Goal: Task Accomplishment & Management: Use online tool/utility

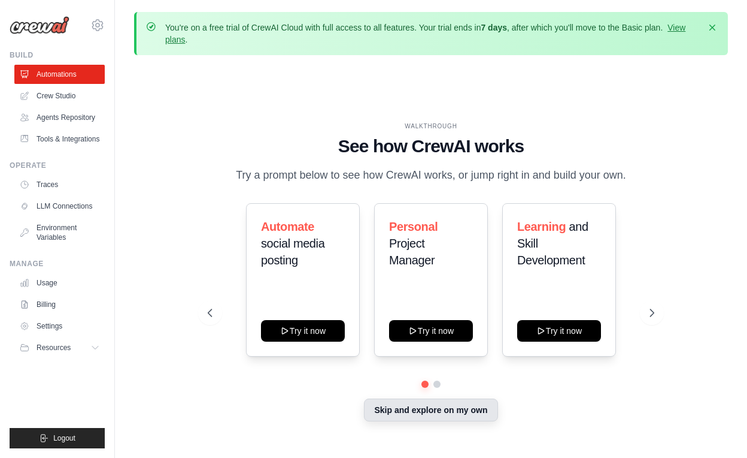
click at [405, 407] on button "Skip and explore on my own" at bounding box center [431, 409] width 134 height 23
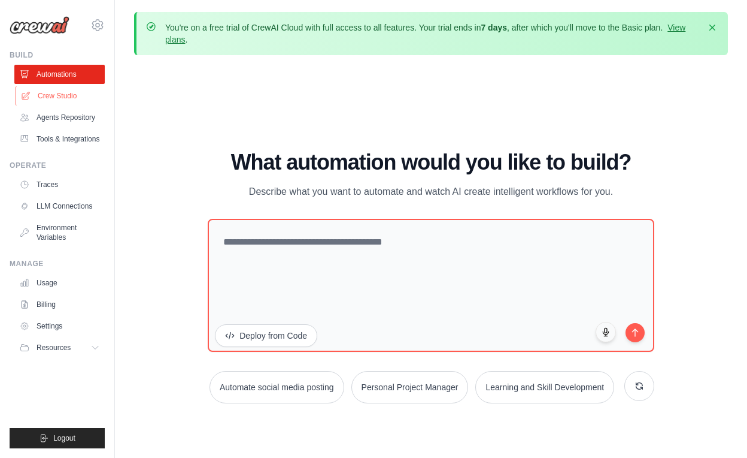
click at [57, 96] on link "Crew Studio" at bounding box center [61, 95] width 90 height 19
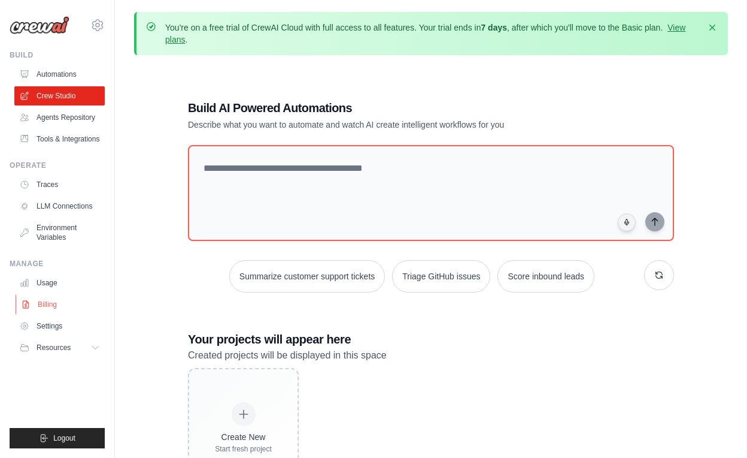
click at [43, 305] on link "Billing" at bounding box center [61, 304] width 90 height 19
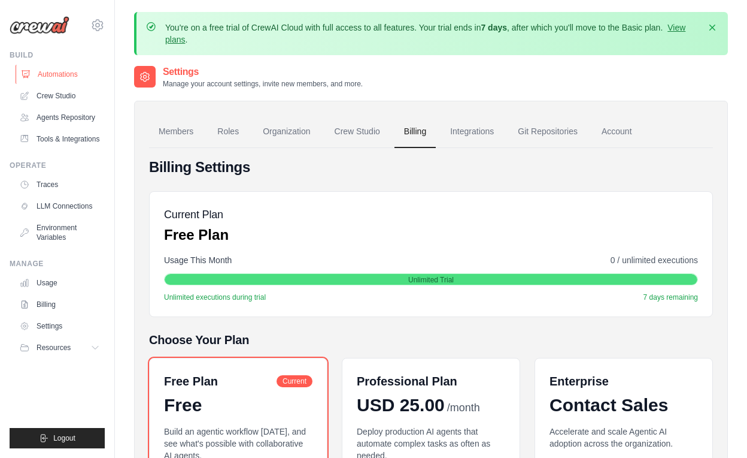
click at [71, 76] on link "Automations" at bounding box center [61, 74] width 90 height 19
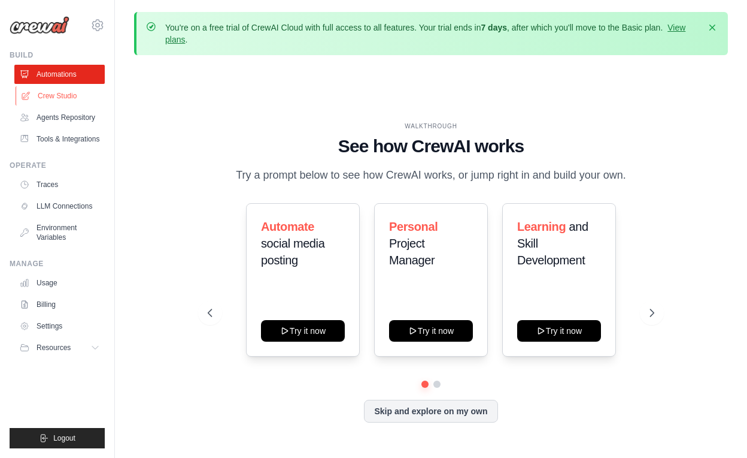
click at [54, 92] on link "Crew Studio" at bounding box center [61, 95] width 90 height 19
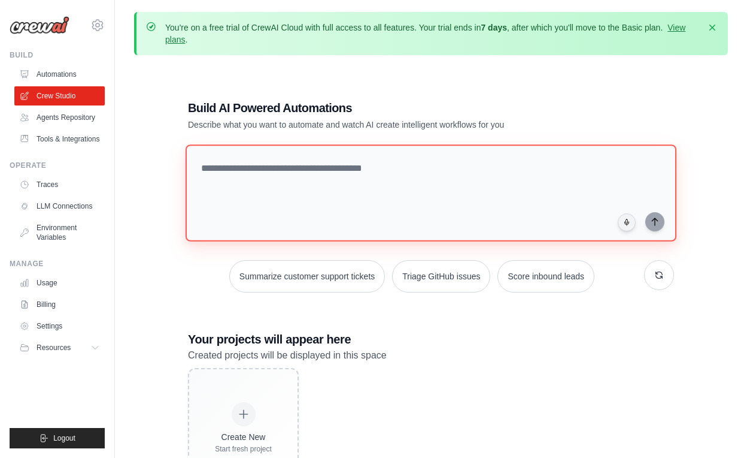
click at [298, 179] on textarea at bounding box center [431, 192] width 491 height 97
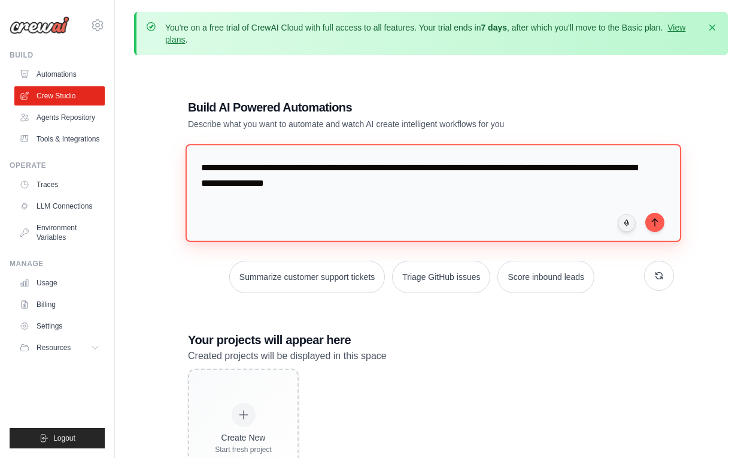
type textarea "**********"
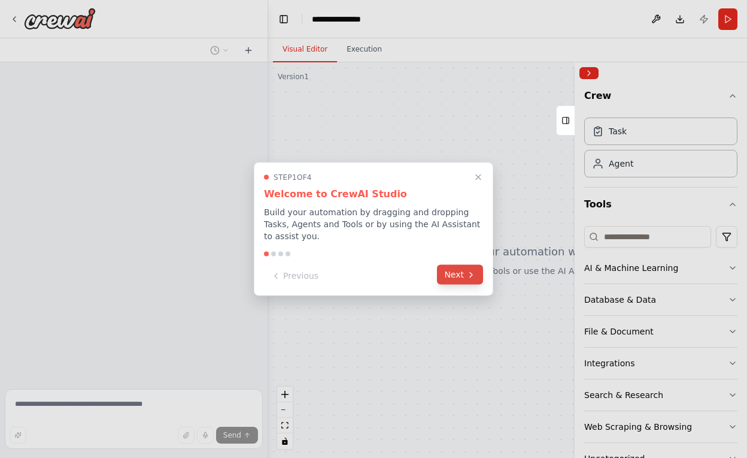
click at [468, 278] on icon at bounding box center [471, 274] width 10 height 10
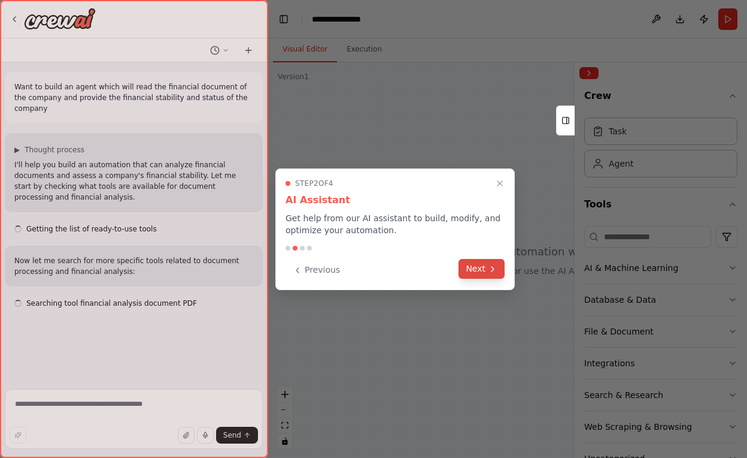
click at [478, 272] on button "Next" at bounding box center [482, 269] width 46 height 20
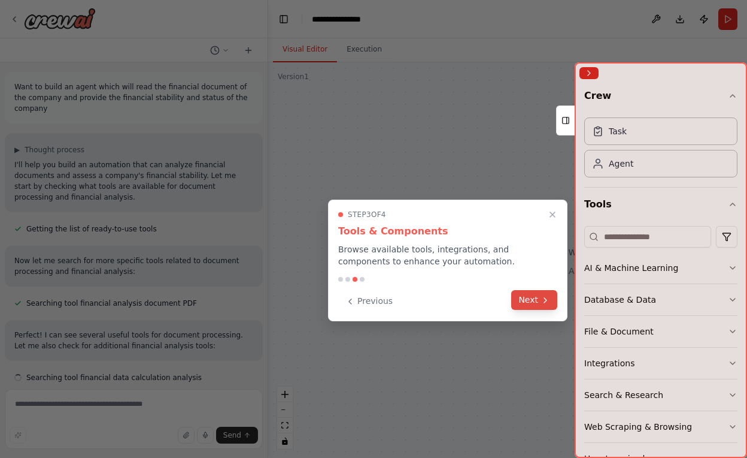
click at [543, 303] on icon at bounding box center [546, 300] width 10 height 10
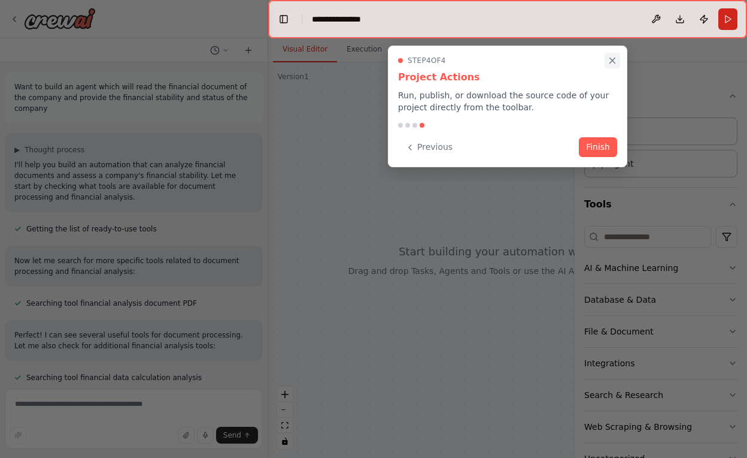
click at [612, 60] on icon "Close walkthrough" at bounding box center [612, 60] width 5 height 5
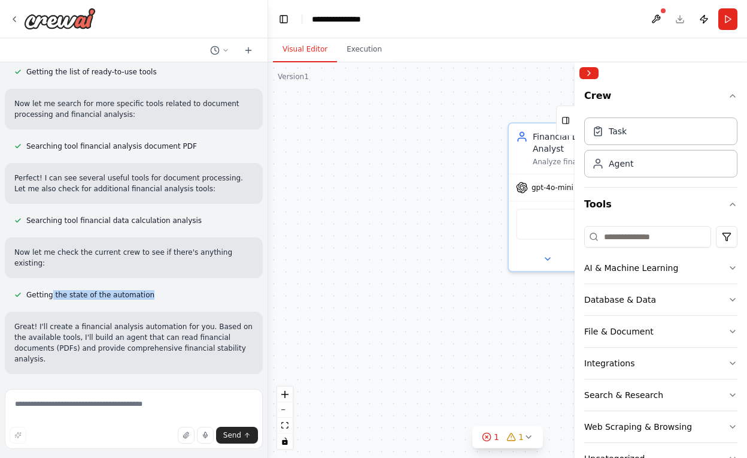
drag, startPoint x: 51, startPoint y: 272, endPoint x: 166, endPoint y: 277, distance: 115.1
click at [166, 287] on div "Getting the state of the automation" at bounding box center [134, 294] width 258 height 14
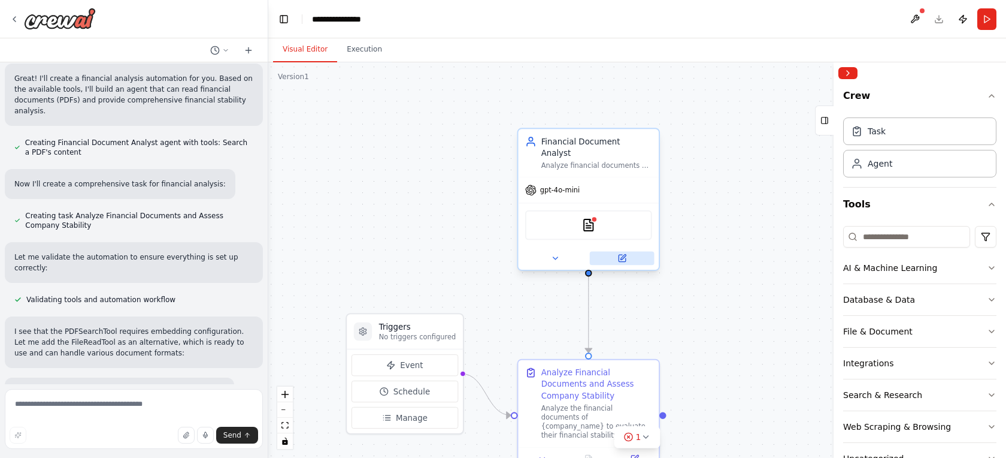
scroll to position [429, 0]
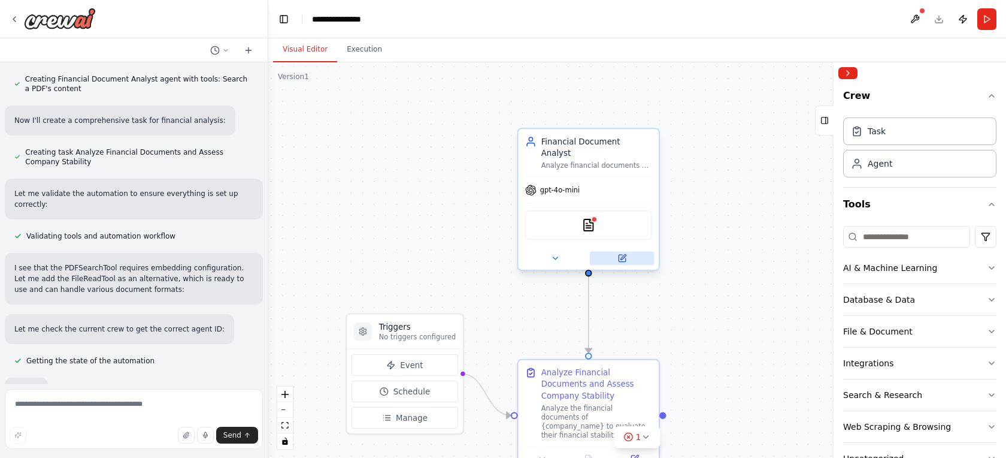
click at [624, 255] on icon at bounding box center [622, 258] width 7 height 7
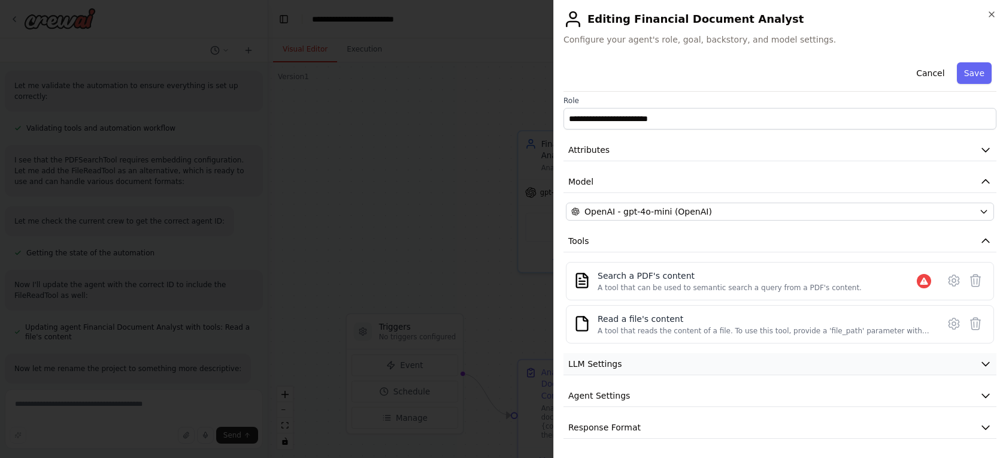
scroll to position [5, 0]
click at [747, 71] on button "Cancel" at bounding box center [930, 73] width 43 height 22
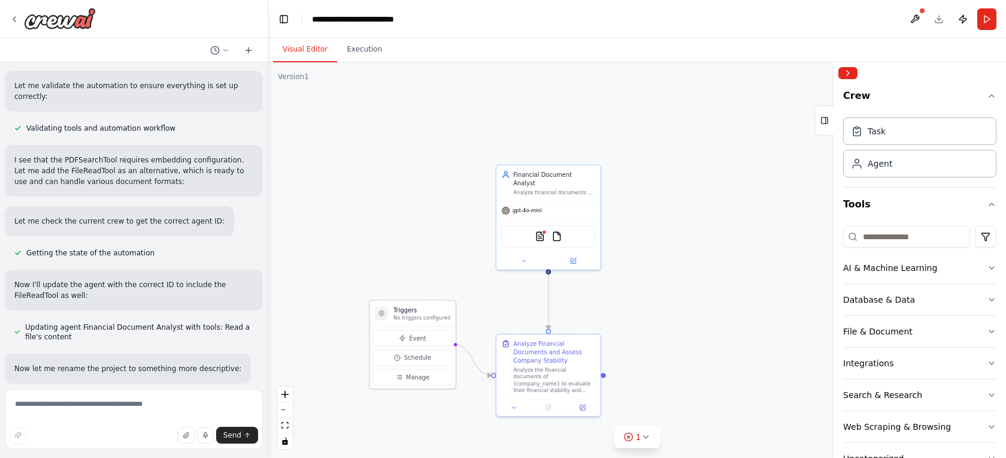
scroll to position [605, 0]
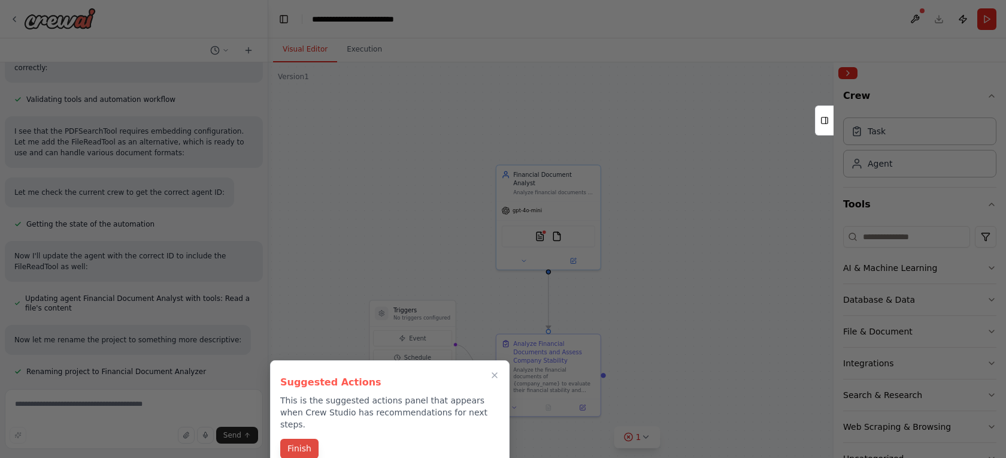
click at [310, 438] on button "Finish" at bounding box center [299, 448] width 38 height 20
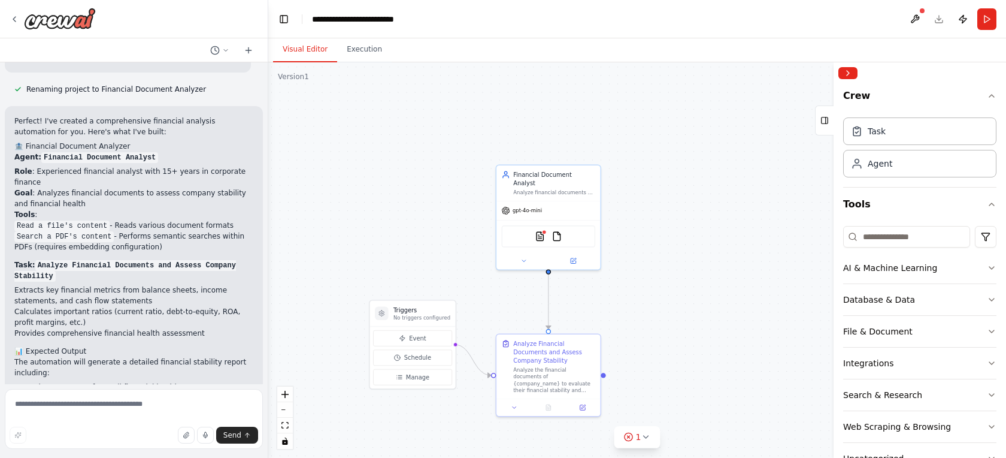
scroll to position [868, 0]
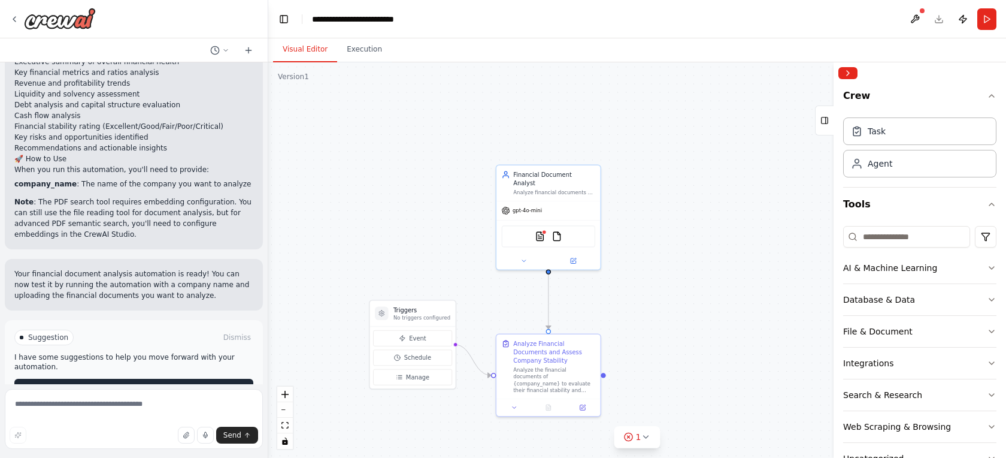
click at [142, 383] on span "Run Automation" at bounding box center [139, 388] width 58 height 10
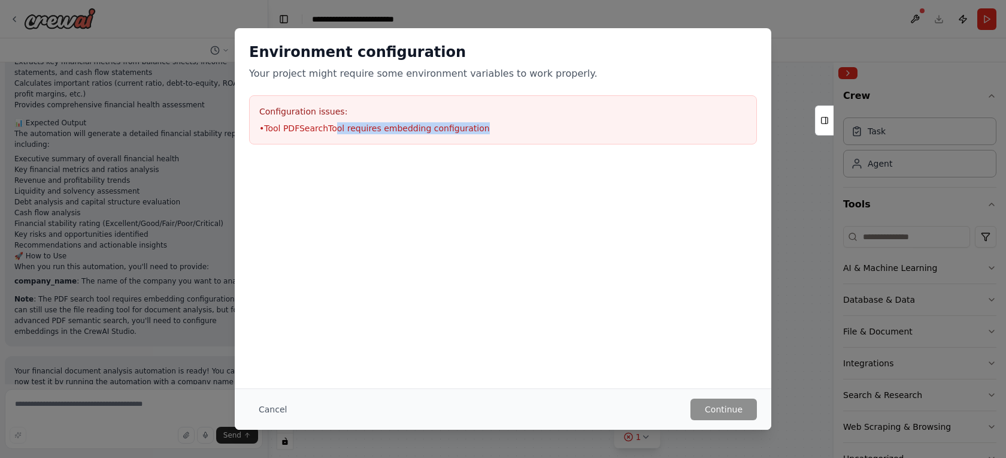
drag, startPoint x: 335, startPoint y: 128, endPoint x: 474, endPoint y: 126, distance: 139.5
click at [474, 126] on li "• Tool PDFSearchTool requires embedding configuration" at bounding box center [502, 128] width 487 height 12
click at [272, 406] on button "Cancel" at bounding box center [272, 409] width 47 height 22
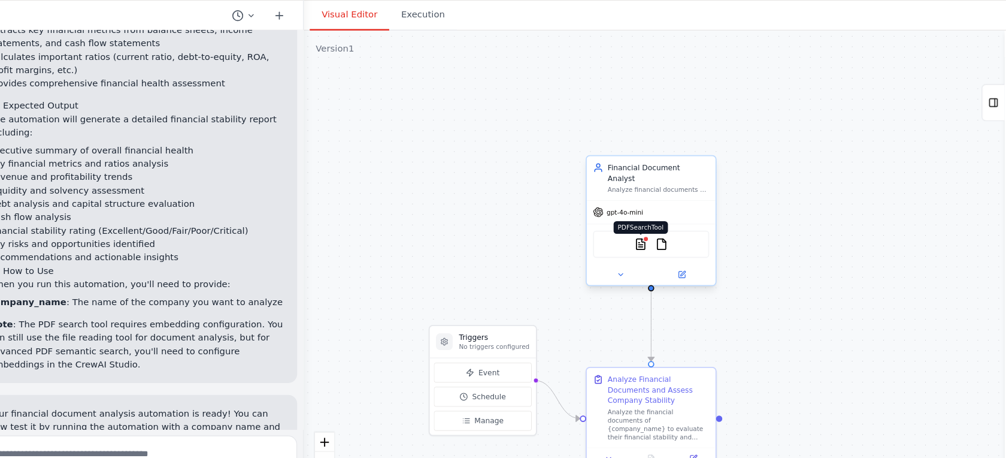
click at [535, 229] on img at bounding box center [540, 234] width 10 height 10
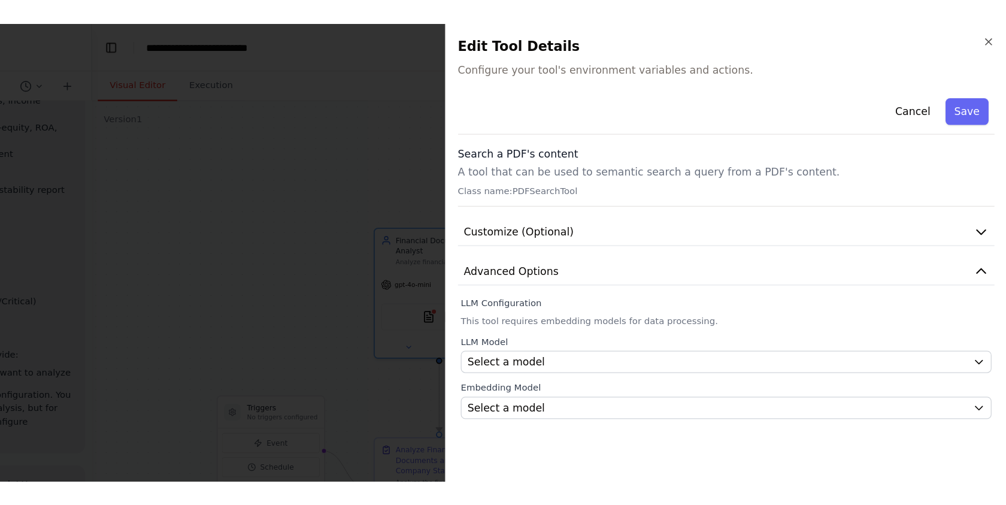
scroll to position [0, 0]
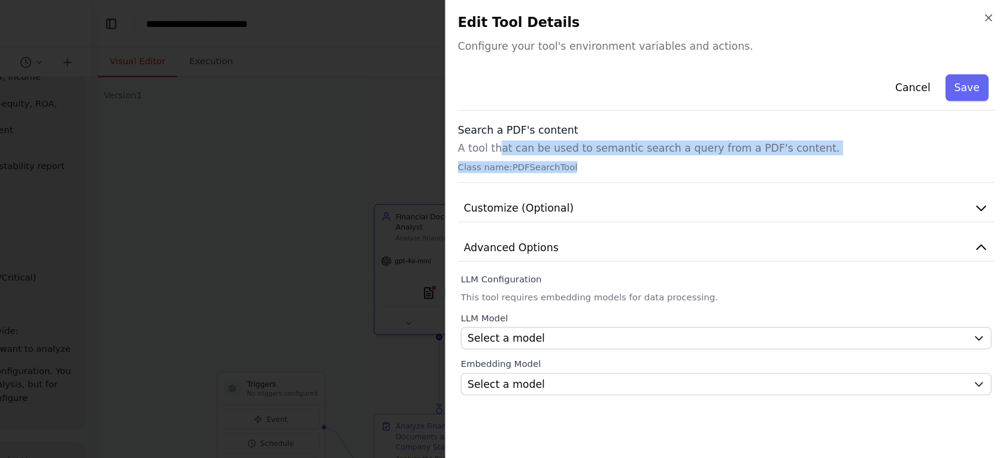
drag, startPoint x: 402, startPoint y: 120, endPoint x: 481, endPoint y: 137, distance: 80.3
click at [564, 137] on div "Search a PDF's content A tool that can be used to semantic search a query from …" at bounding box center [780, 123] width 433 height 49
click at [747, 69] on button "Cancel" at bounding box center [930, 71] width 43 height 22
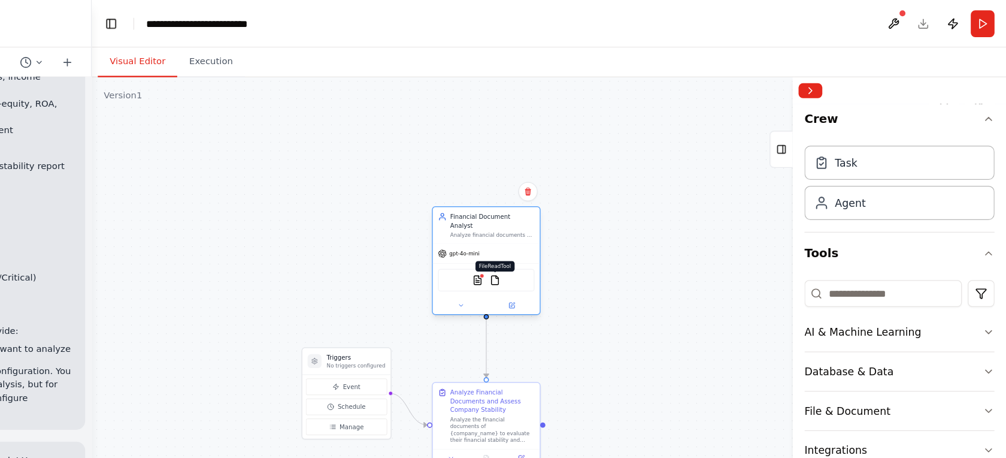
click at [589, 222] on img at bounding box center [593, 226] width 8 height 8
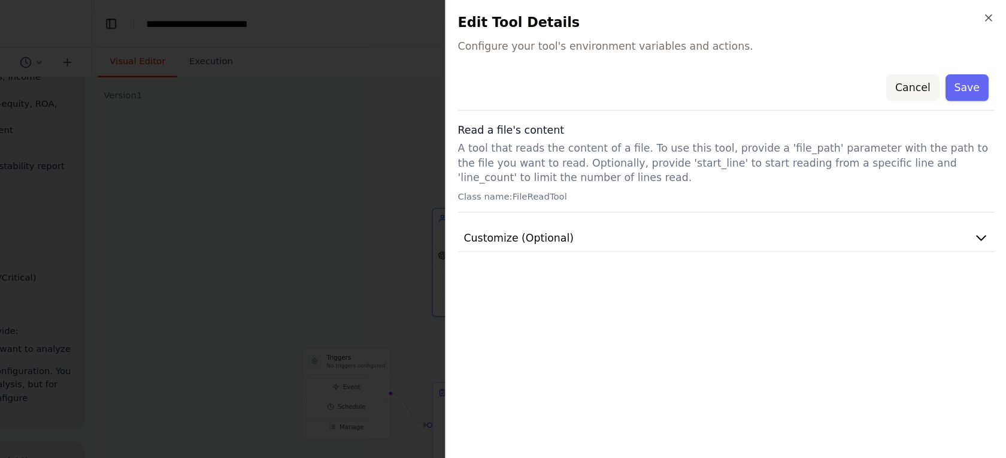
click at [747, 72] on button "Cancel" at bounding box center [930, 71] width 43 height 22
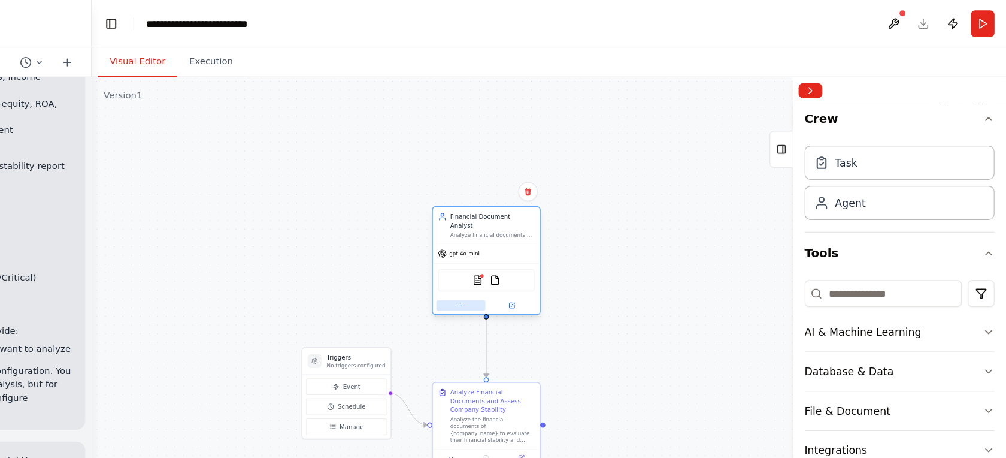
click at [563, 243] on icon at bounding box center [565, 245] width 5 height 5
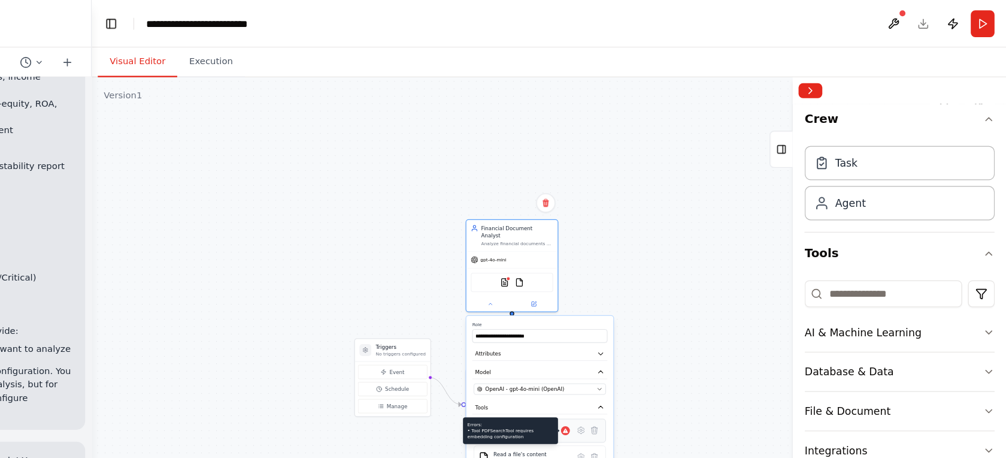
click at [649, 346] on icon at bounding box center [651, 348] width 4 height 4
click at [659, 344] on icon at bounding box center [662, 346] width 7 height 7
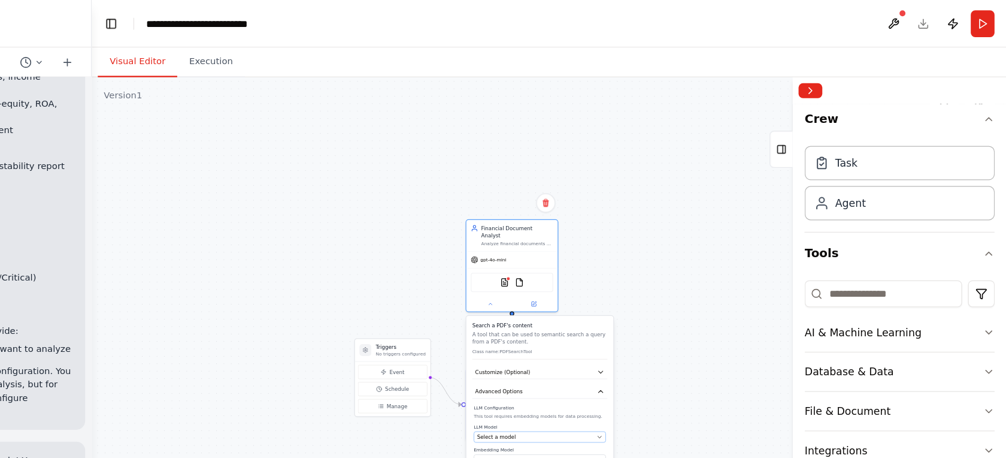
click at [675, 350] on icon "button" at bounding box center [677, 352] width 5 height 5
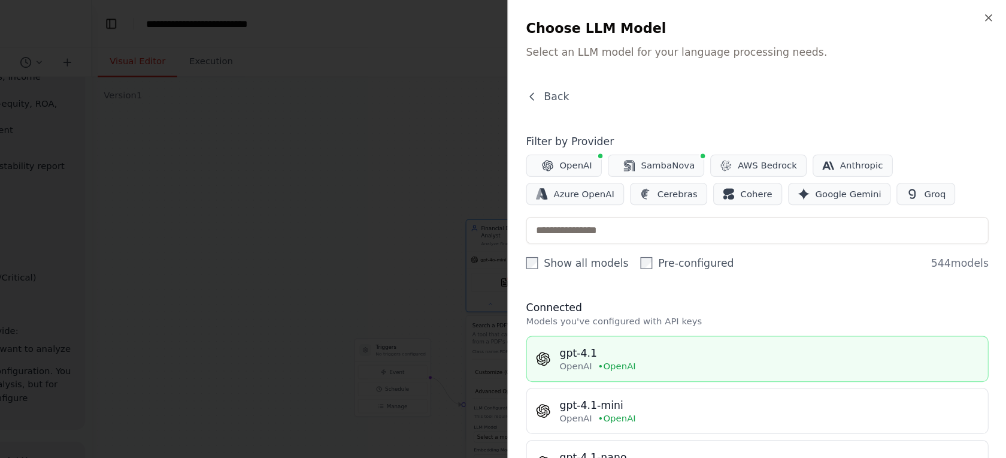
click at [646, 293] on div "OpenAI • OpenAI" at bounding box center [815, 295] width 338 height 10
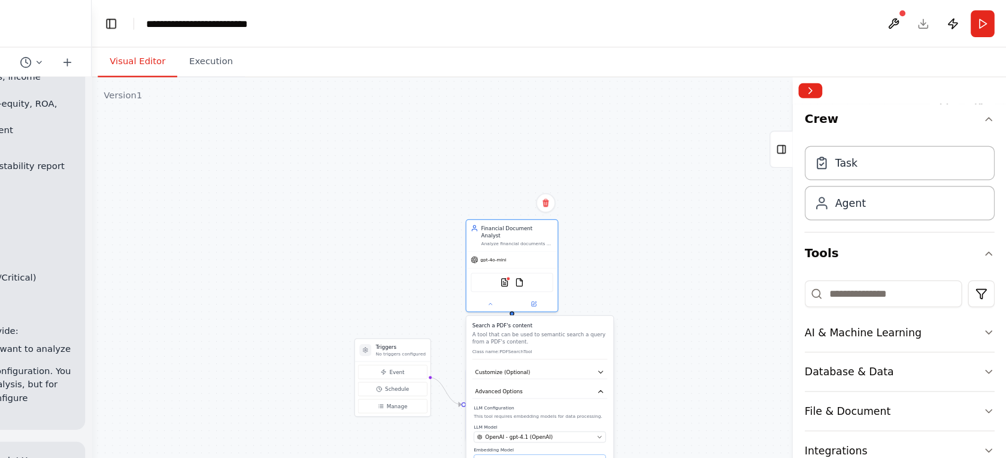
click at [579, 368] on div "Select a model" at bounding box center [626, 371] width 94 height 6
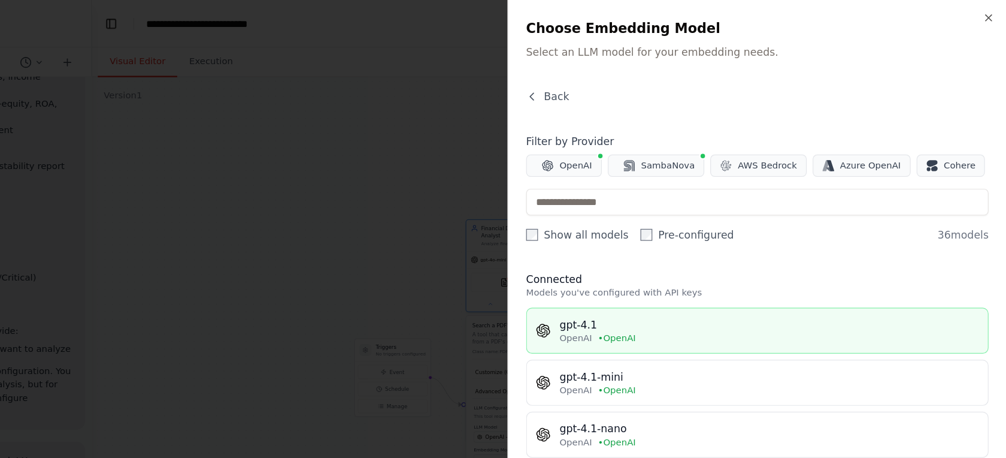
click at [646, 264] on div "gpt-4.1" at bounding box center [815, 262] width 338 height 12
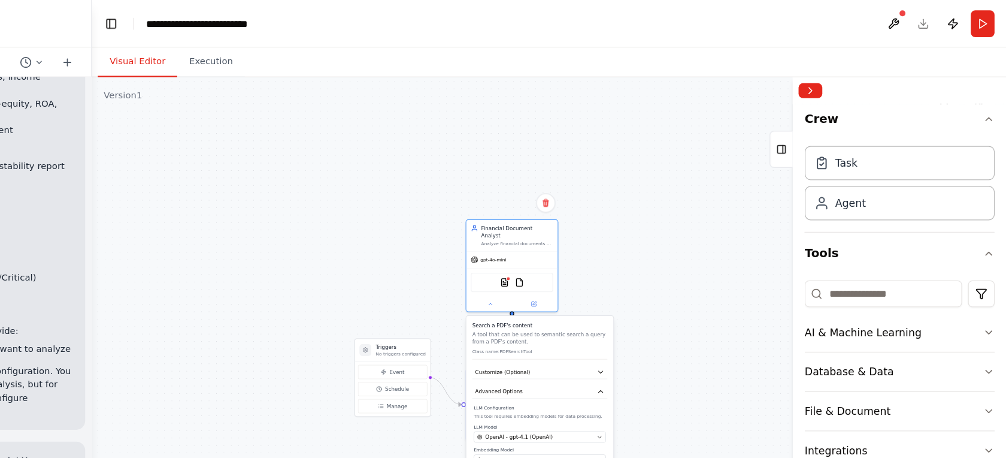
click at [542, 306] on div ".deletable-edge-delete-btn { width: 20px; height: 20px; border: 0px solid #ffff…" at bounding box center [637, 259] width 738 height 395
click at [547, 252] on div ".deletable-edge-delete-btn { width: 20px; height: 20px; border: 0px solid #ffff…" at bounding box center [637, 259] width 738 height 395
click at [562, 256] on div ".deletable-edge-delete-btn { width: 20px; height: 20px; border: 0px solid #ffff…" at bounding box center [637, 259] width 738 height 395
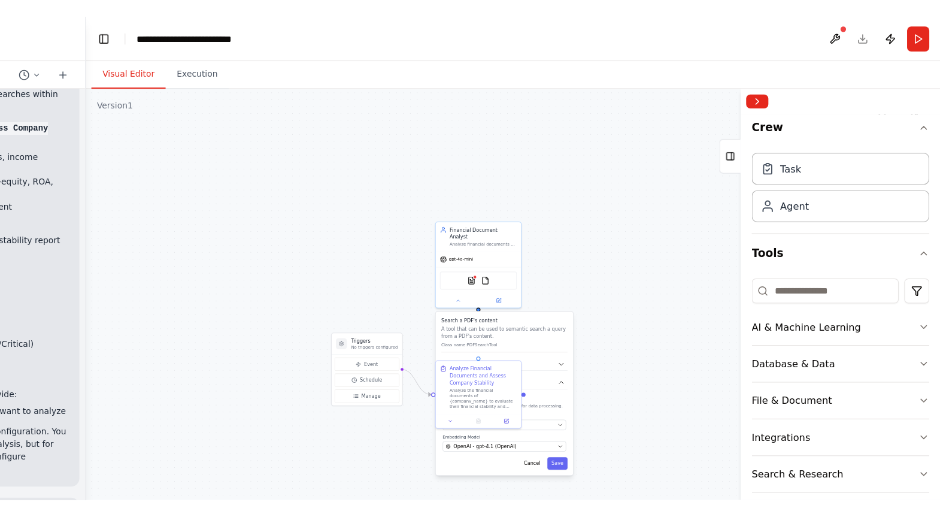
scroll to position [1052, 0]
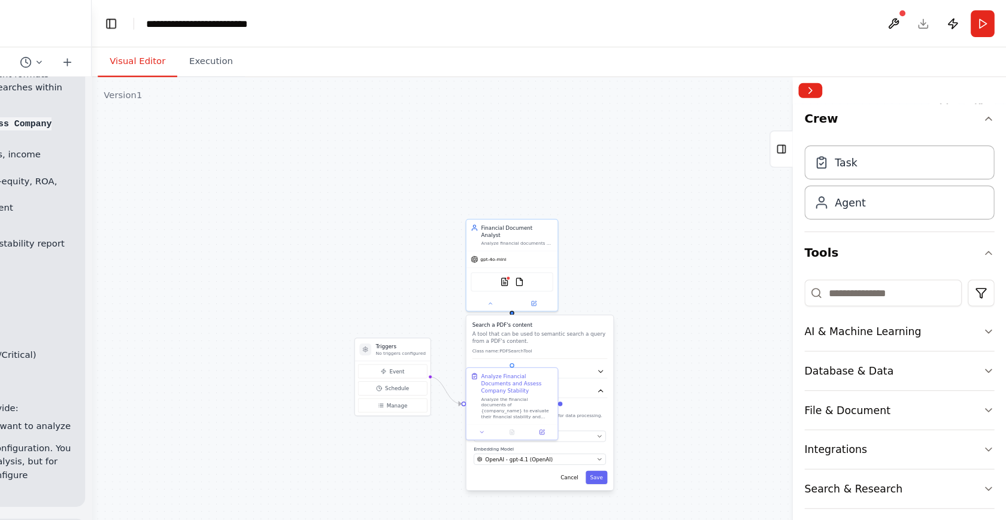
click at [575, 384] on div "Cancel Save" at bounding box center [629, 385] width 109 height 11
click at [667, 381] on button "Save" at bounding box center [675, 385] width 17 height 11
click at [308, 195] on div ".deletable-edge-delete-btn { width: 20px; height: 20px; border: 0px solid #ffff…" at bounding box center [637, 291] width 738 height 458
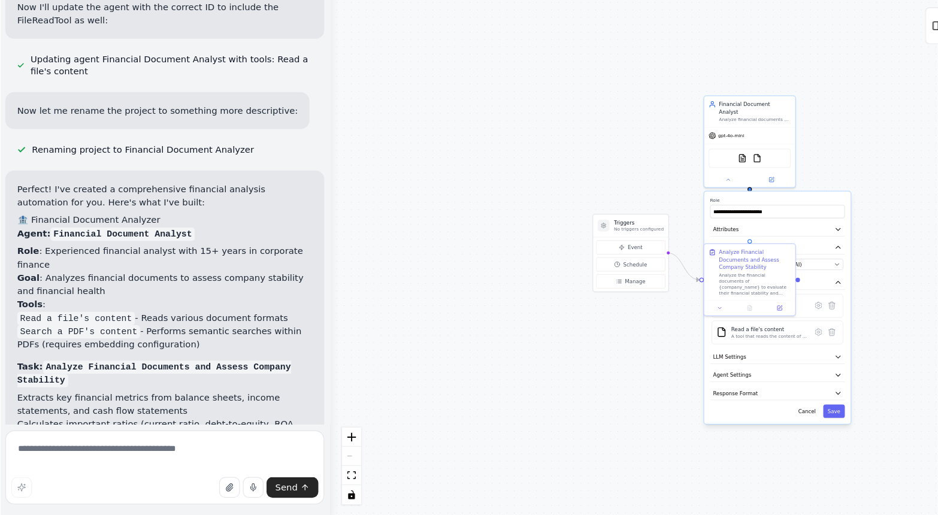
scroll to position [740, 0]
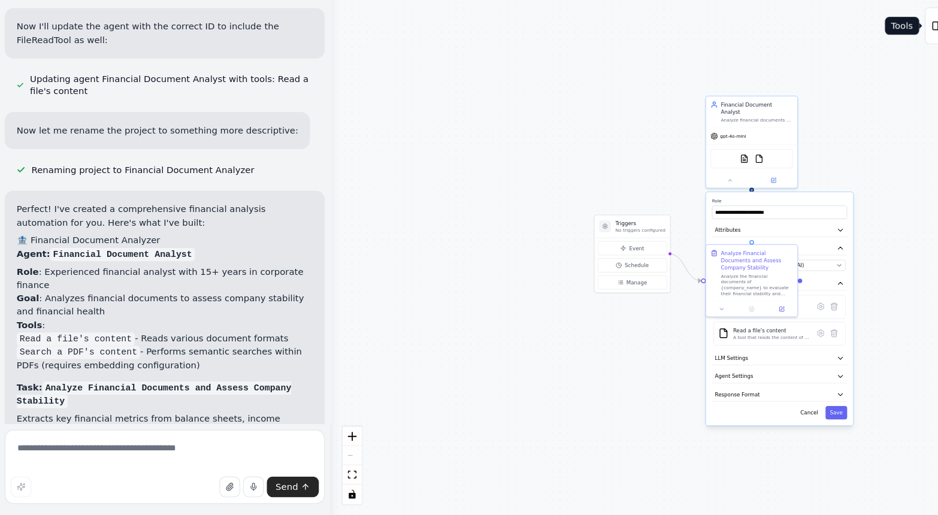
click at [747, 117] on rect at bounding box center [756, 120] width 7 height 7
click at [107, 432] on li "Extracts key financial metrics from balance sheets, income statements, and cash…" at bounding box center [133, 443] width 239 height 22
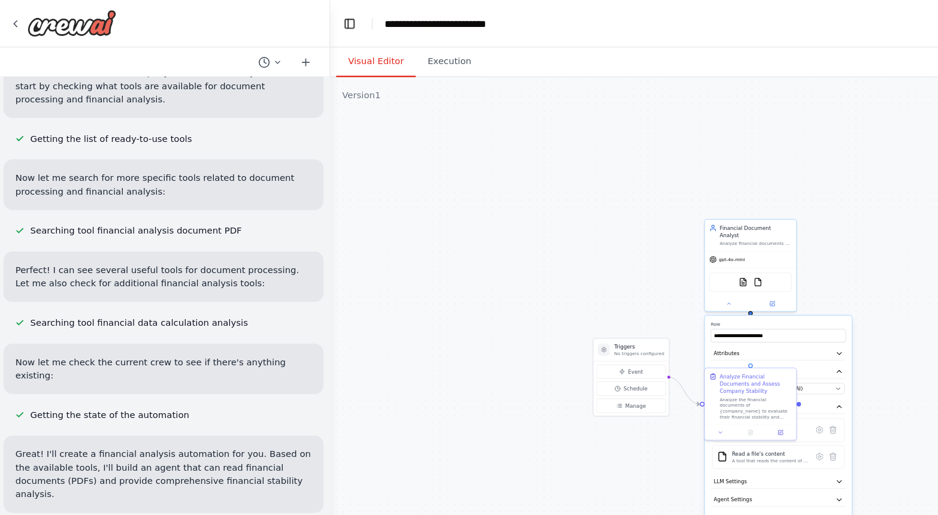
scroll to position [0, 0]
click at [358, 50] on button "Execution" at bounding box center [364, 49] width 54 height 25
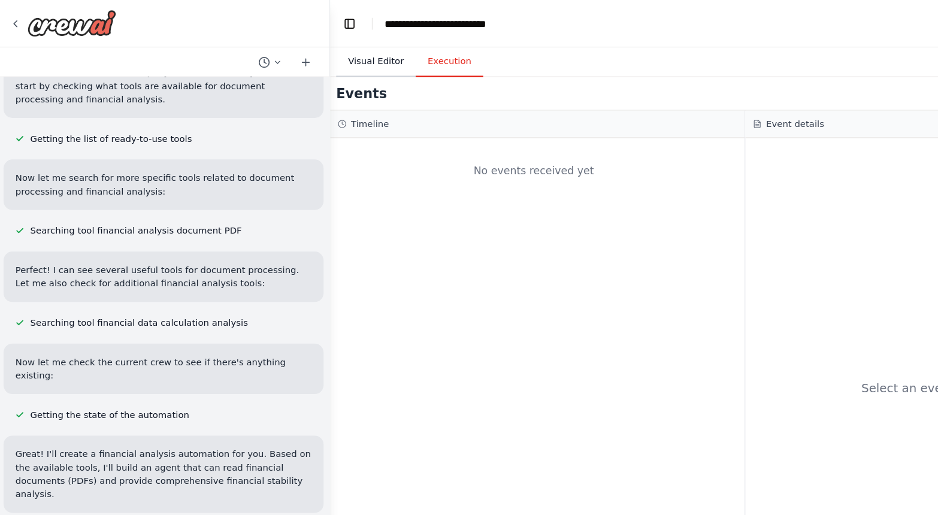
click at [306, 55] on button "Visual Editor" at bounding box center [305, 49] width 64 height 25
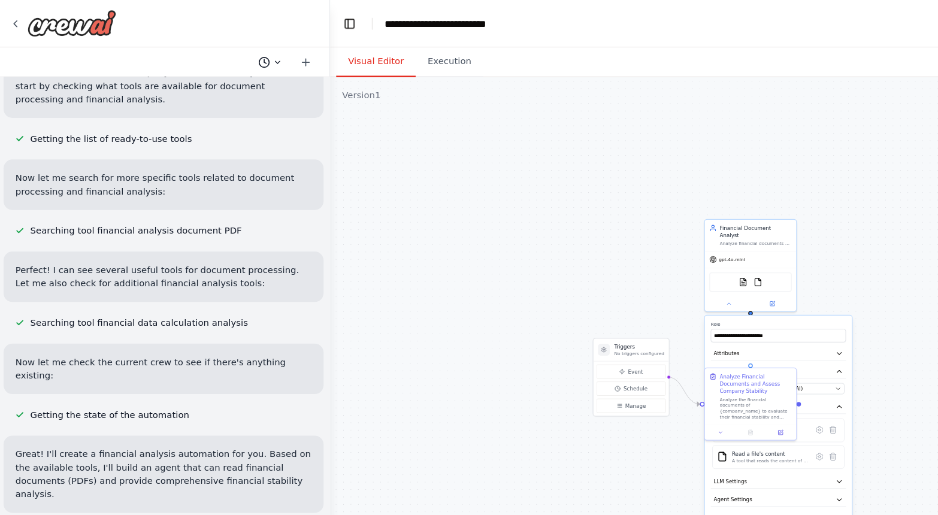
click at [225, 51] on icon at bounding box center [225, 50] width 7 height 7
click at [326, 190] on div ".deletable-edge-delete-btn { width: 20px; height: 20px; border: 0px solid #ffff…" at bounding box center [602, 288] width 669 height 453
click at [356, 48] on button "Execution" at bounding box center [364, 49] width 54 height 25
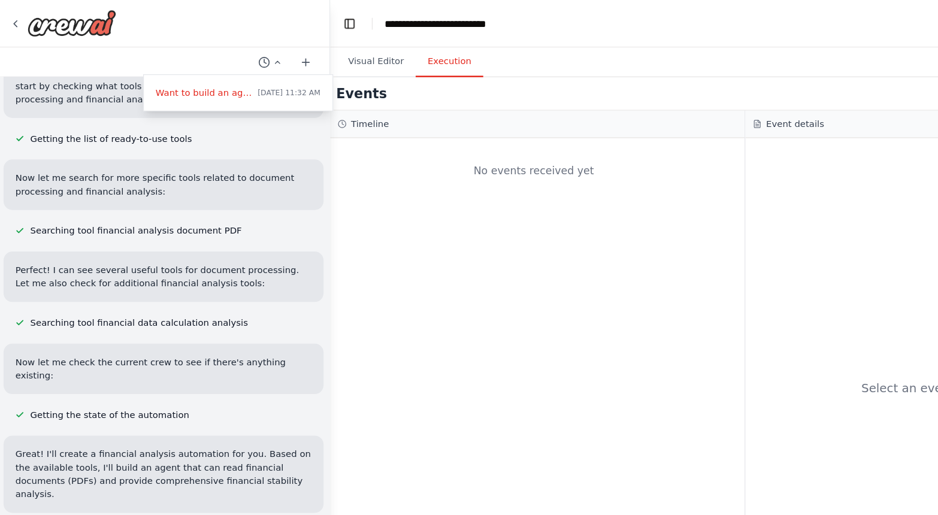
click at [231, 95] on div at bounding box center [134, 257] width 268 height 515
click at [289, 17] on button "Toggle Left Sidebar" at bounding box center [283, 19] width 17 height 17
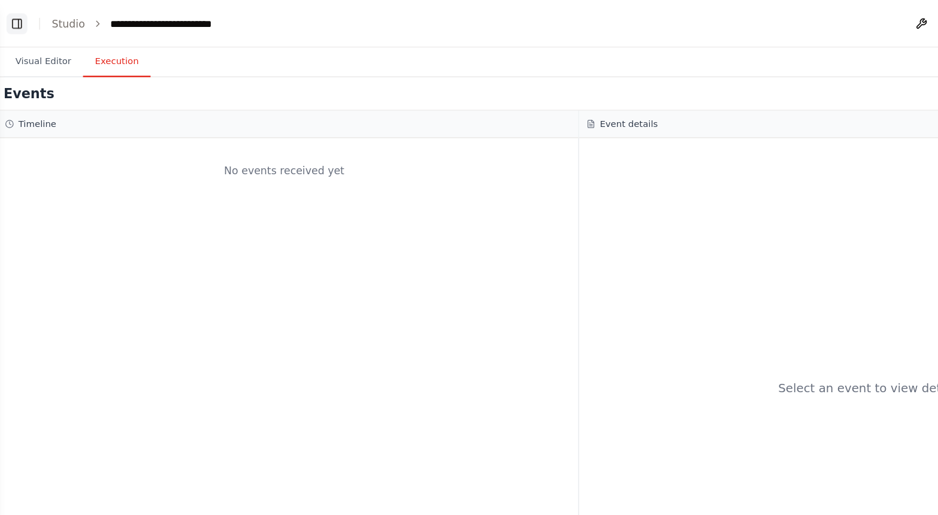
click at [17, 19] on button "Toggle Left Sidebar" at bounding box center [15, 19] width 17 height 17
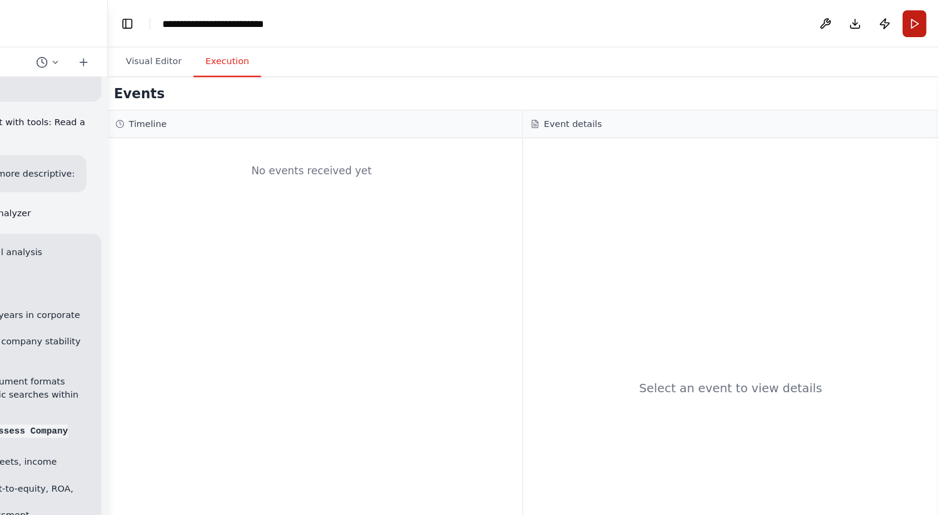
click at [747, 19] on button "Run" at bounding box center [918, 19] width 19 height 22
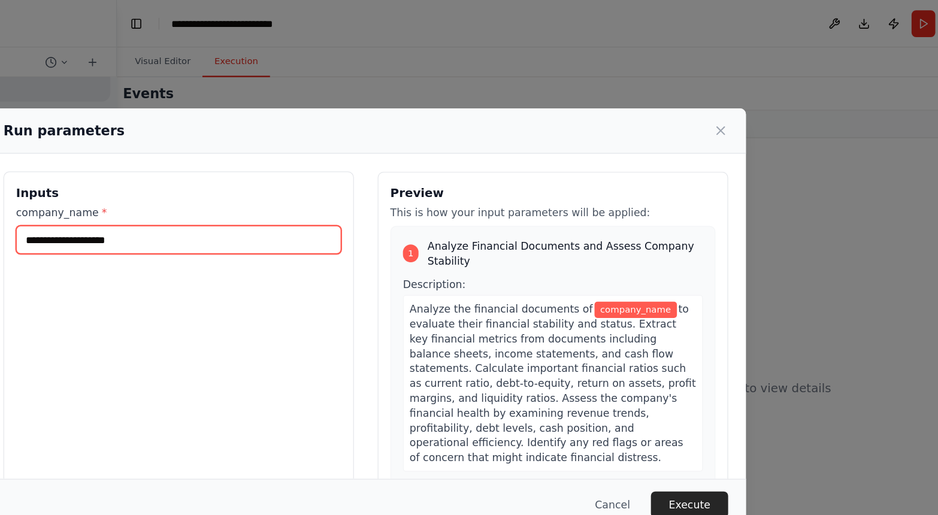
click at [187, 198] on input "company_name *" at bounding box center [318, 193] width 262 height 23
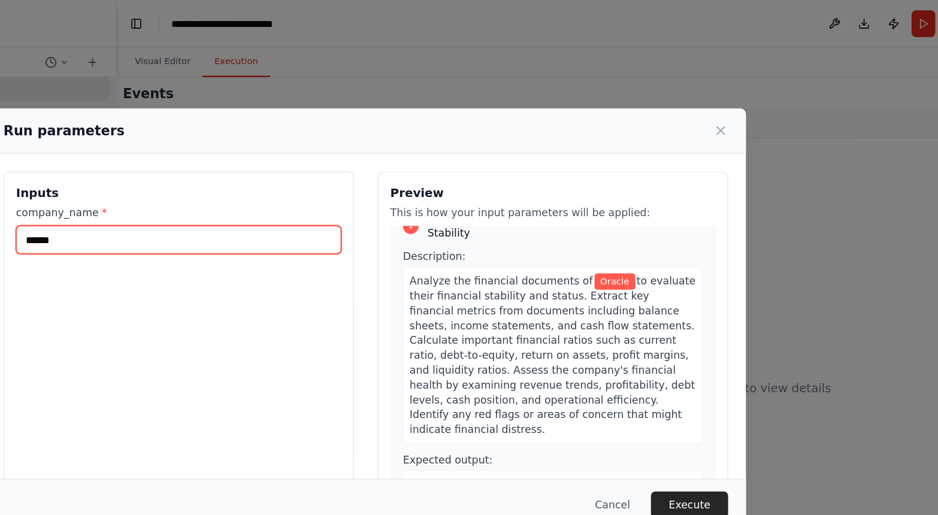
click at [187, 191] on input "******" at bounding box center [318, 193] width 262 height 23
type input "******"
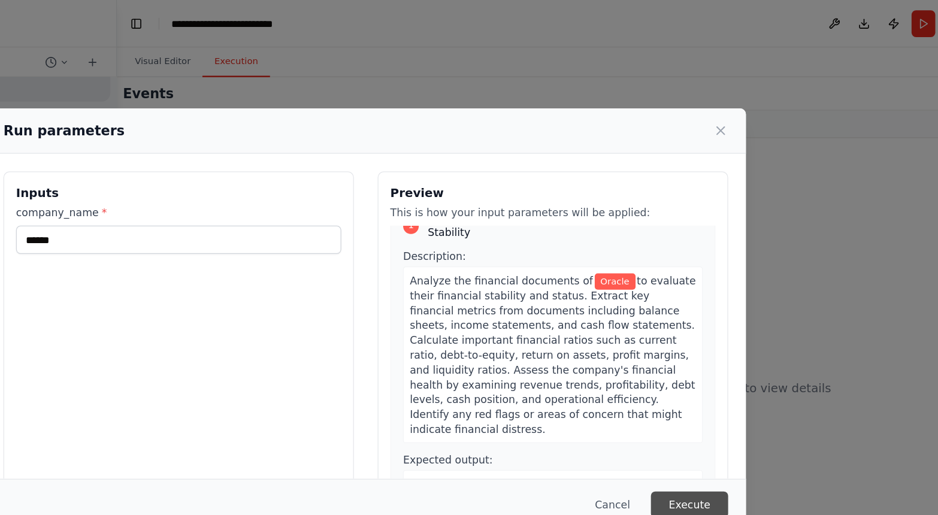
click at [699, 404] on button "Execute" at bounding box center [730, 407] width 62 height 22
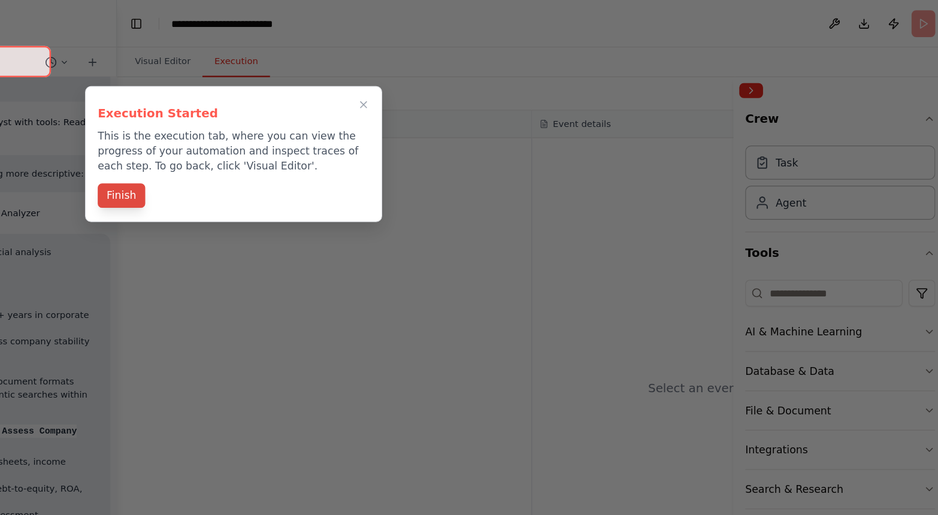
click at [253, 154] on button "Finish" at bounding box center [272, 158] width 38 height 20
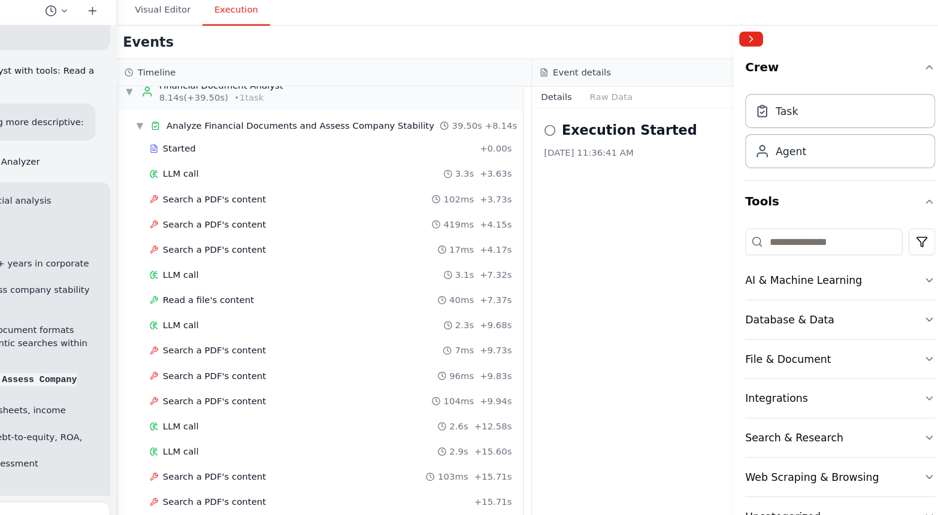
scroll to position [38, 0]
